Goal: Find specific page/section: Find specific page/section

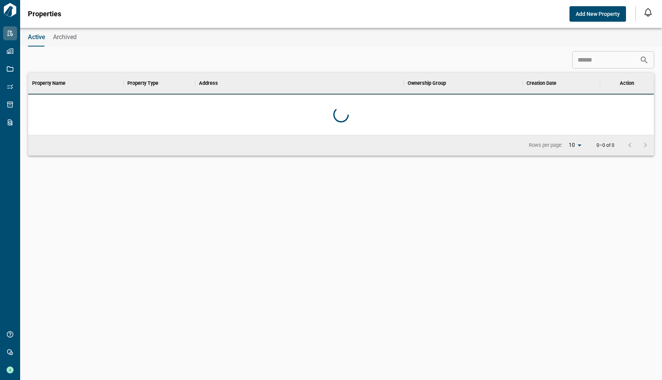
scroll to position [56, 623]
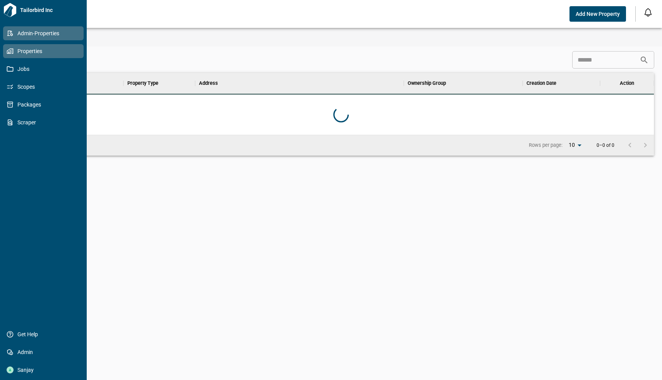
click at [10, 46] on link "Properties" at bounding box center [43, 51] width 81 height 14
